Goal: Find contact information: Find contact information

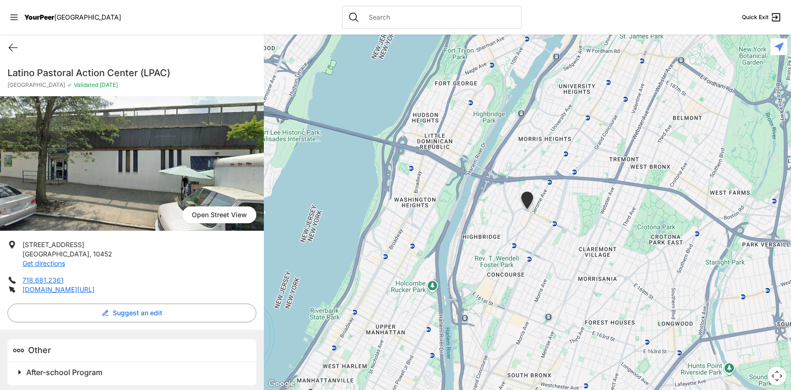
click at [72, 373] on span "After-school Program" at bounding box center [64, 372] width 76 height 9
drag, startPoint x: 51, startPoint y: 87, endPoint x: 118, endPoint y: 87, distance: 67.8
click at [118, 87] on p "Mount Eden ✓ Validated [DATE]" at bounding box center [131, 84] width 249 height 7
click at [69, 291] on link "[DOMAIN_NAME][URL]" at bounding box center [58, 290] width 72 height 8
click at [14, 42] on icon at bounding box center [12, 47] width 11 height 11
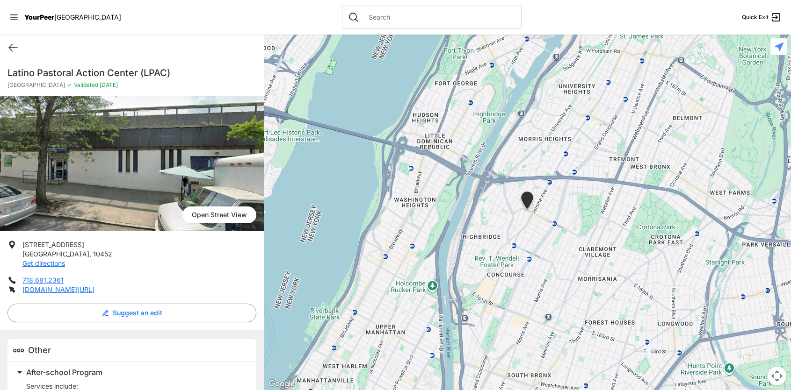
scroll to position [152, 0]
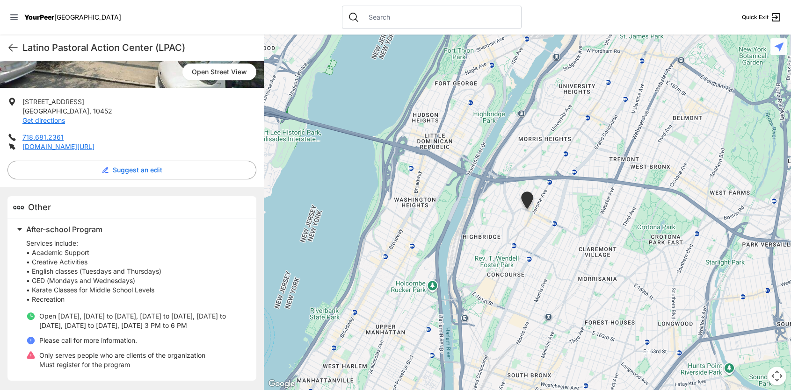
select select "recentlyUpdated"
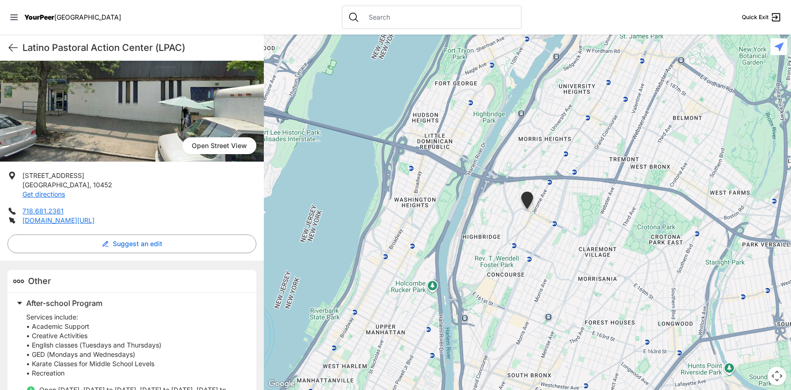
scroll to position [152, 0]
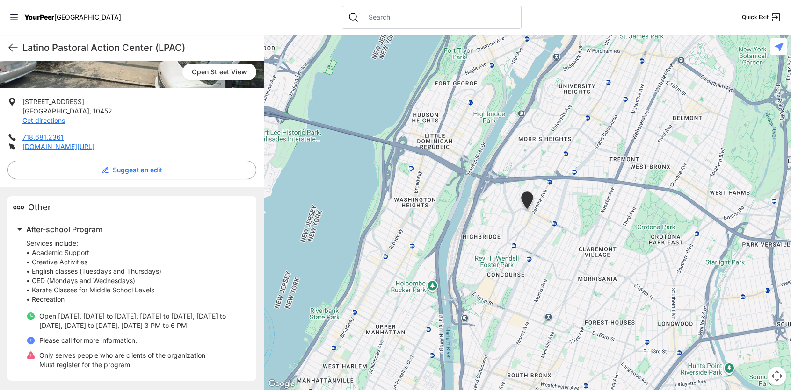
click at [527, 200] on img at bounding box center [527, 202] width 16 height 21
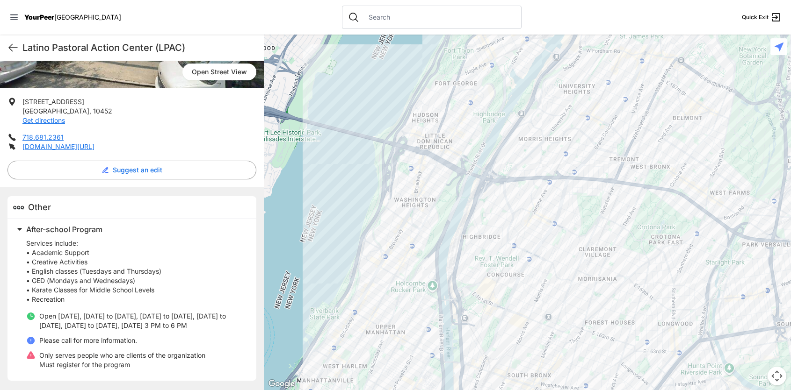
click at [89, 51] on h1 "Latino Pastoral Action Center (LPAC)" at bounding box center [139, 47] width 234 height 13
